Goal: Task Accomplishment & Management: Manage account settings

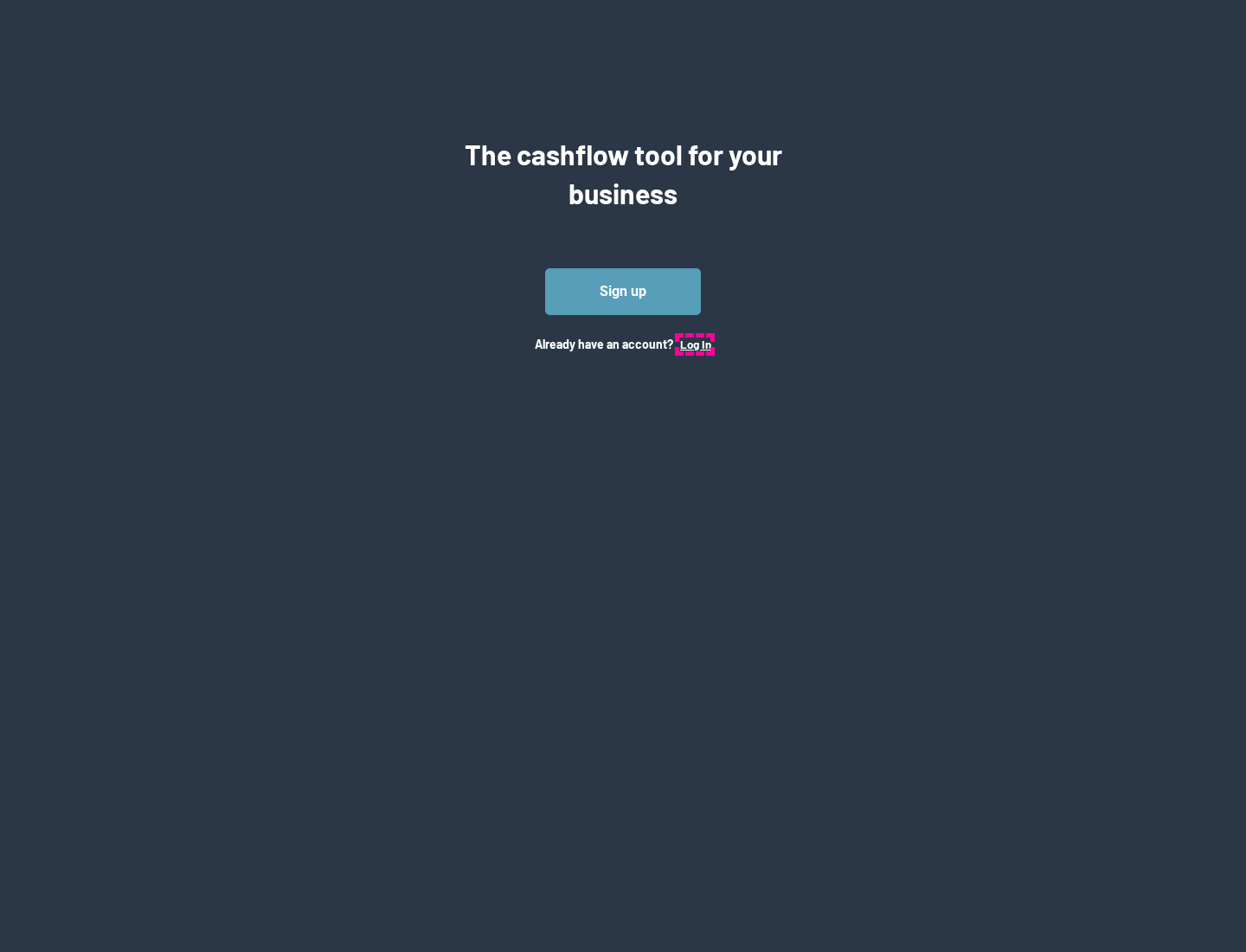
click at [695, 344] on button "Log In" at bounding box center [695, 344] width 31 height 13
